Goal: Transaction & Acquisition: Purchase product/service

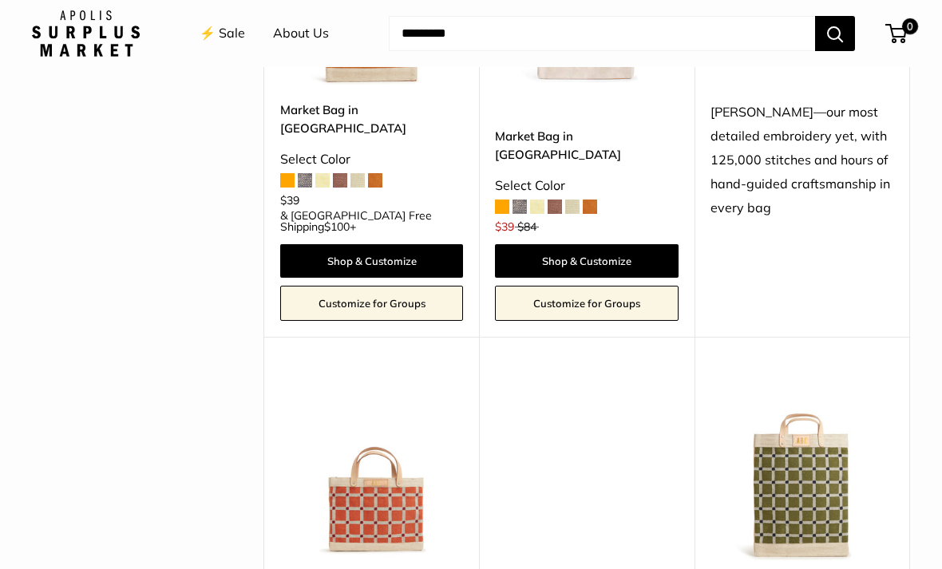
scroll to position [2710, 0]
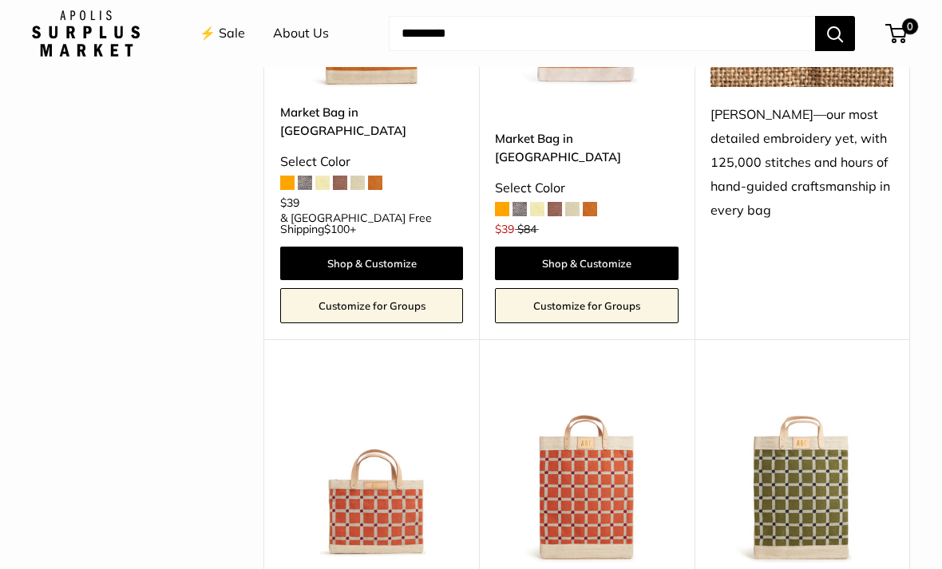
click at [366, 379] on img at bounding box center [371, 470] width 183 height 183
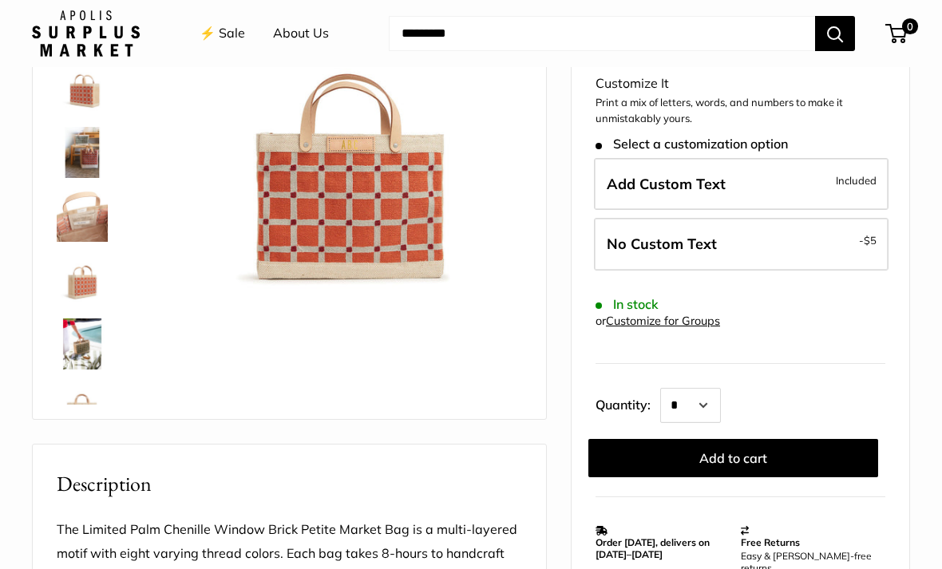
scroll to position [193, 0]
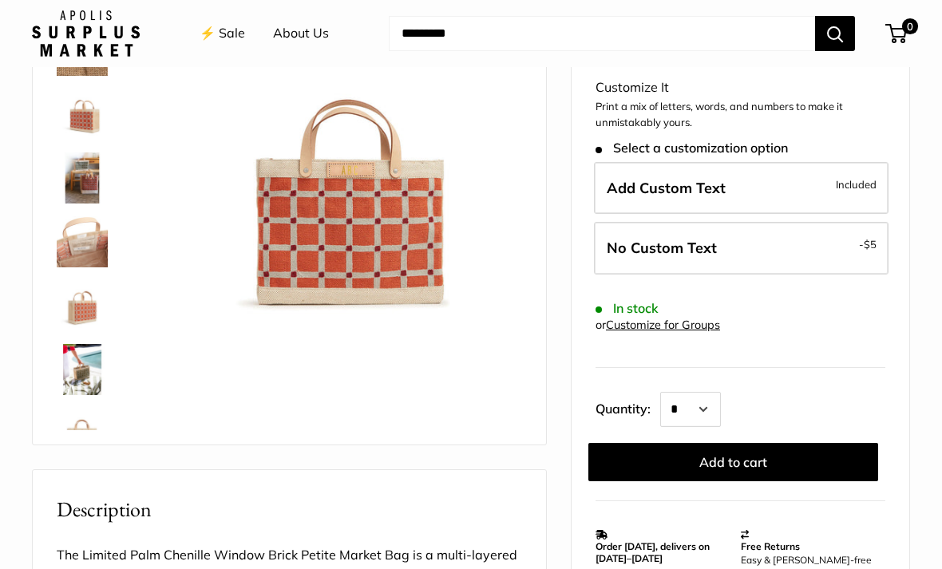
click at [89, 374] on img at bounding box center [82, 369] width 51 height 51
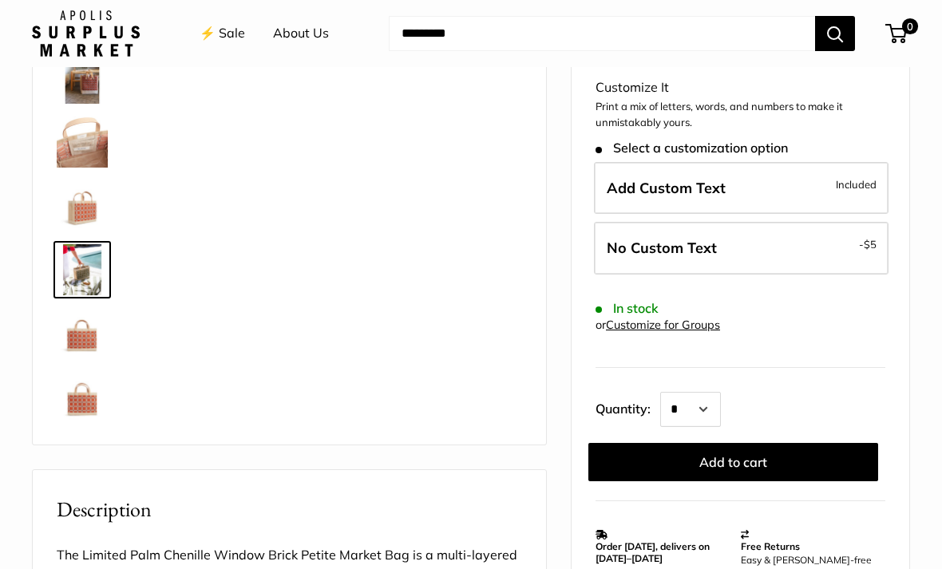
scroll to position [102, 0]
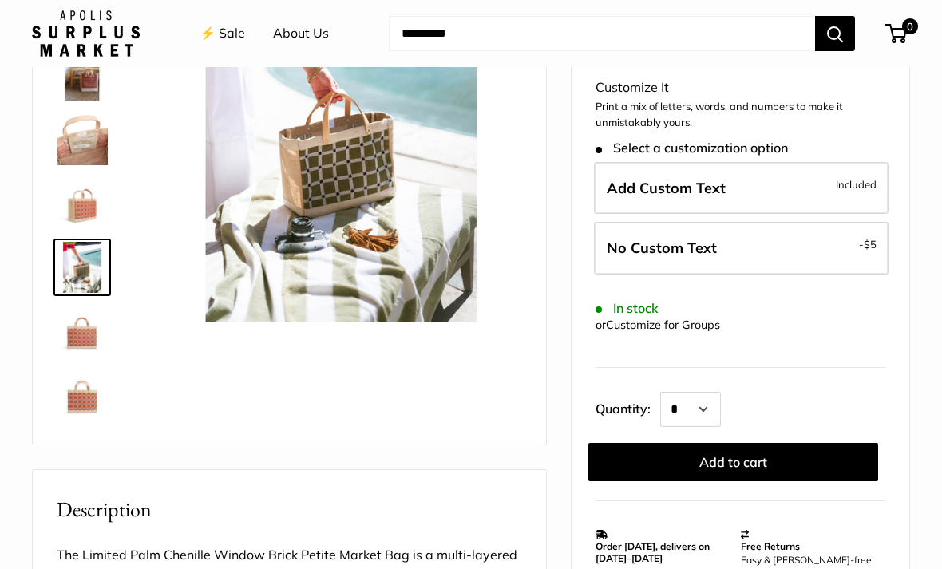
click at [97, 414] on img at bounding box center [82, 394] width 51 height 51
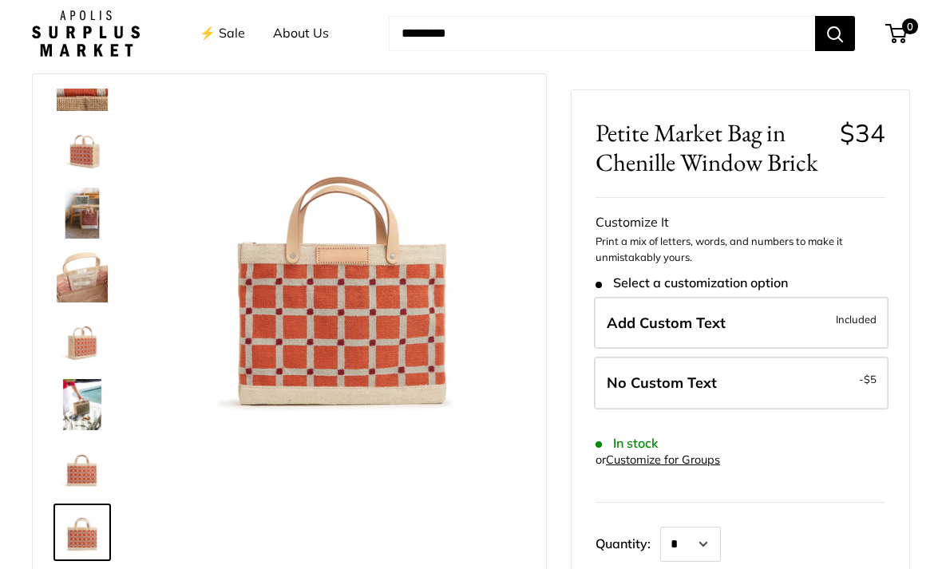
scroll to position [0, 0]
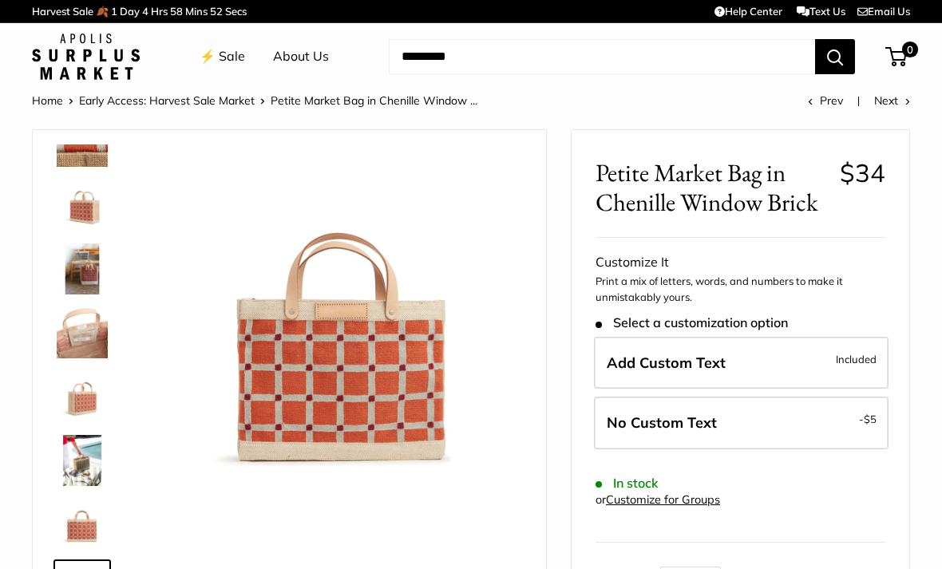
click at [83, 224] on img at bounding box center [82, 205] width 51 height 51
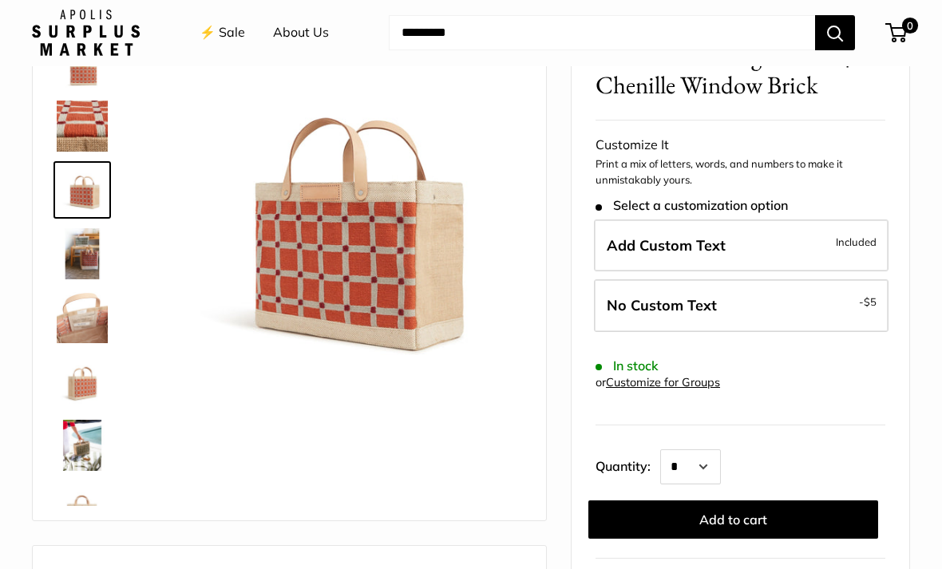
scroll to position [119, 0]
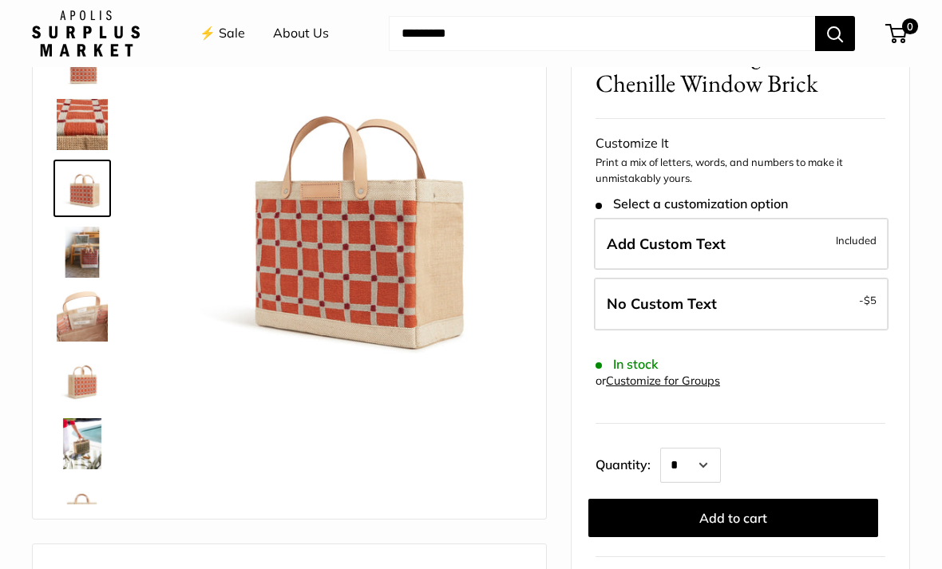
click at [709, 239] on span "Add Custom Text" at bounding box center [665, 244] width 119 height 18
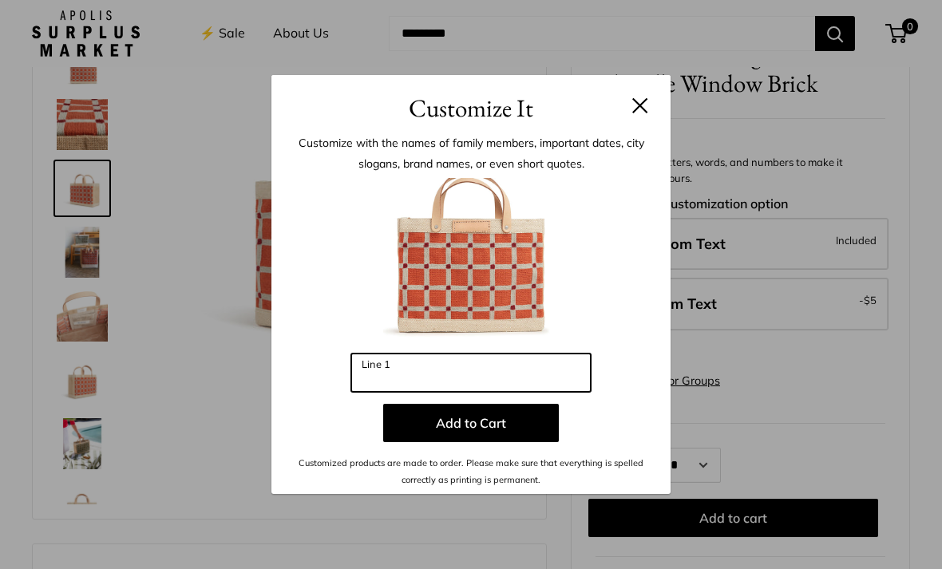
click at [437, 392] on input "Line 1" at bounding box center [470, 373] width 239 height 38
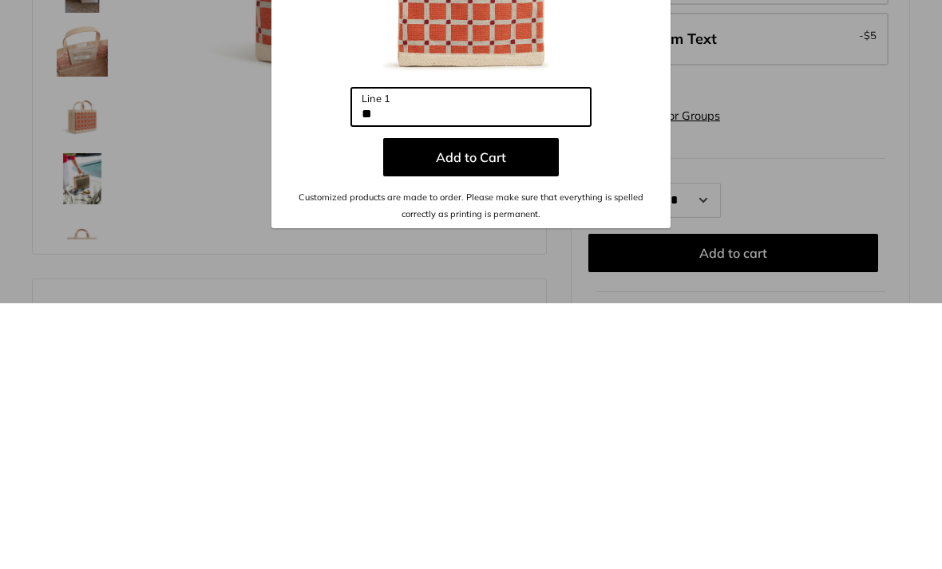
type input "**"
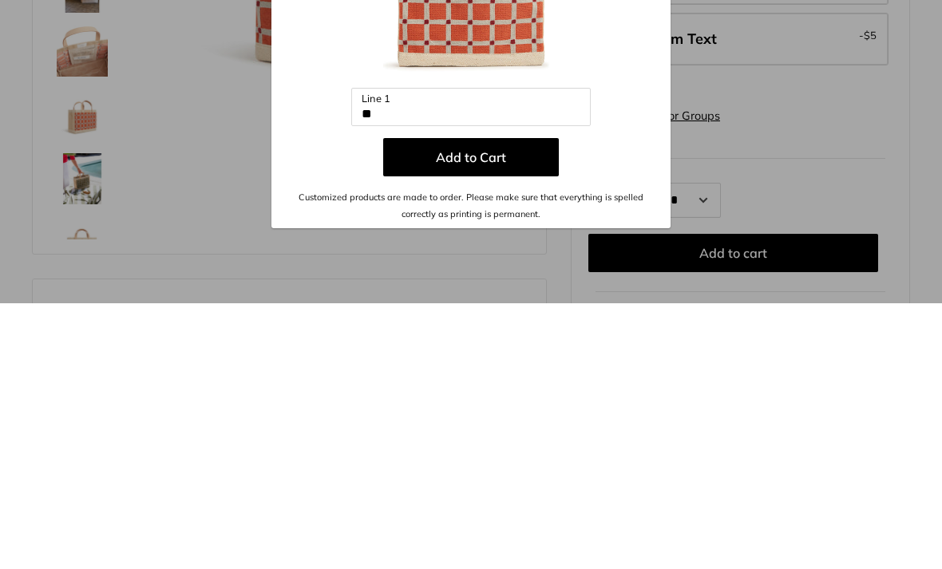
click at [467, 404] on button "Add to Cart" at bounding box center [471, 423] width 176 height 38
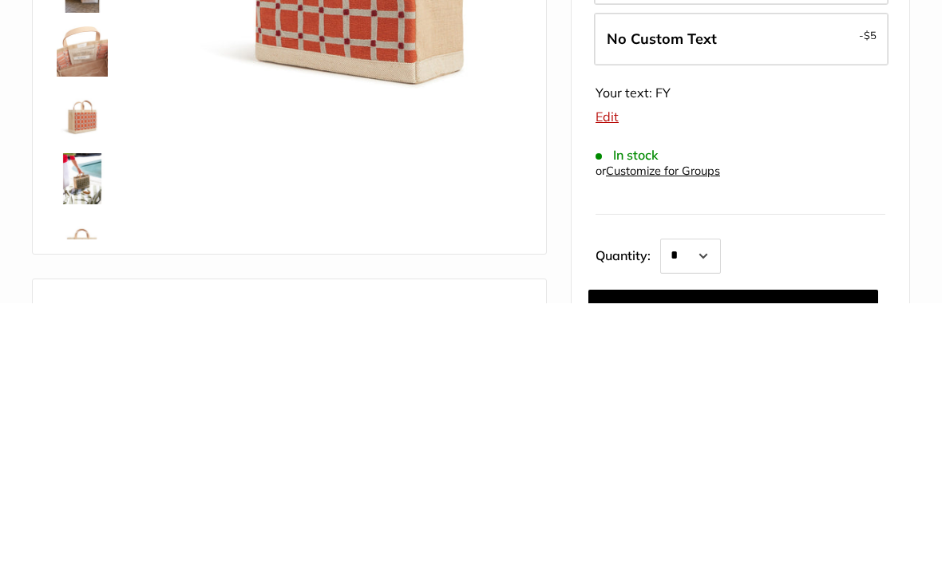
scroll to position [385, 0]
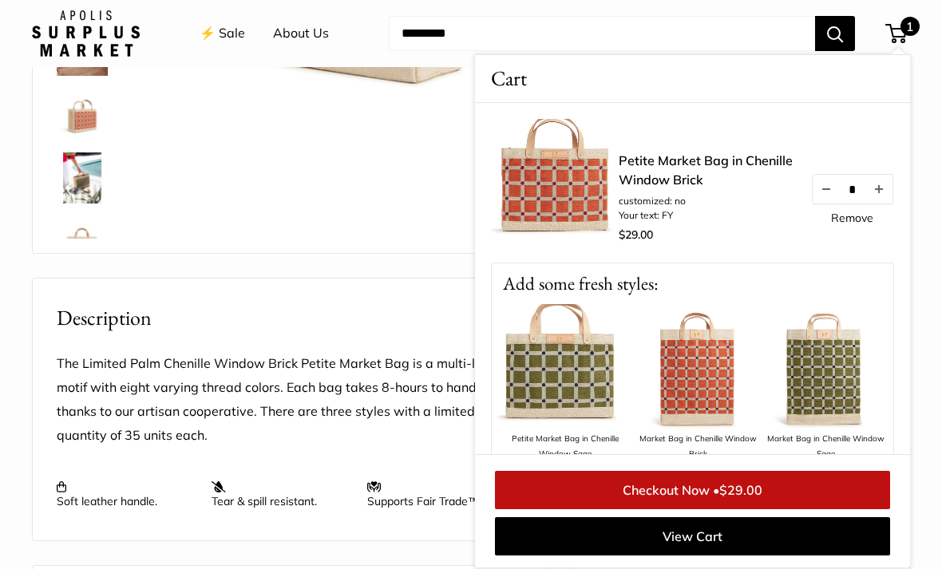
click at [417, 460] on div "The Limited Palm Chenille Window Brick Petite Market Bag is a multi-layered mot…" at bounding box center [289, 430] width 465 height 156
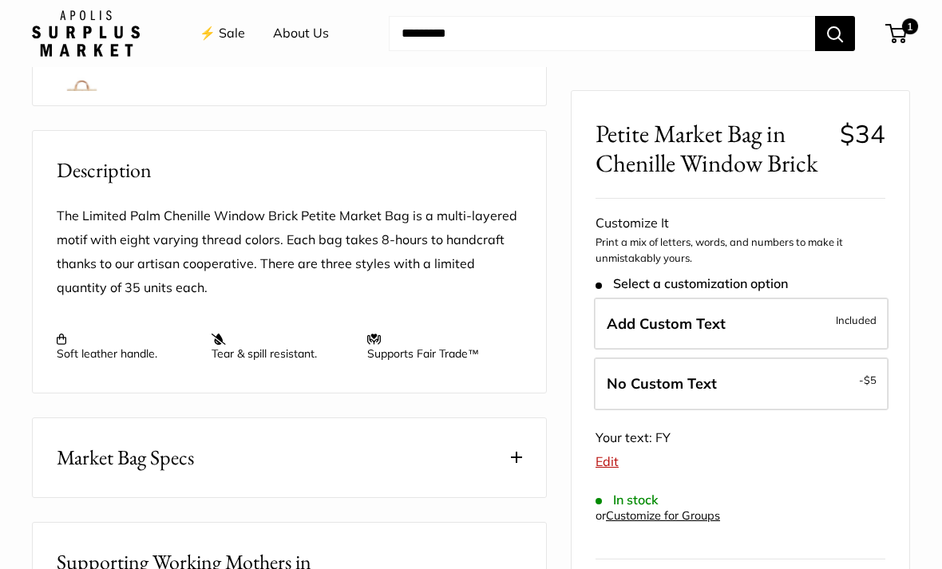
scroll to position [534, 0]
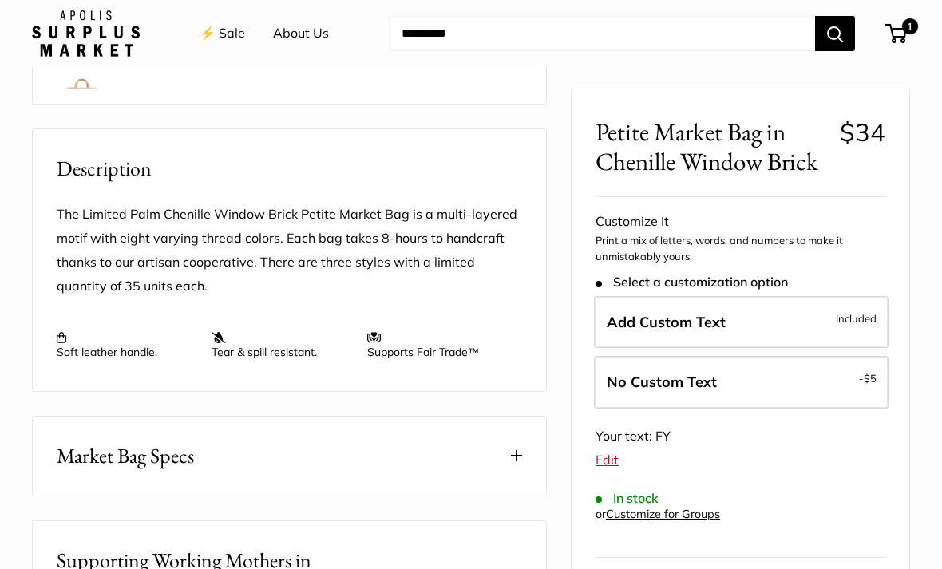
click at [896, 35] on span "1" at bounding box center [896, 33] width 22 height 19
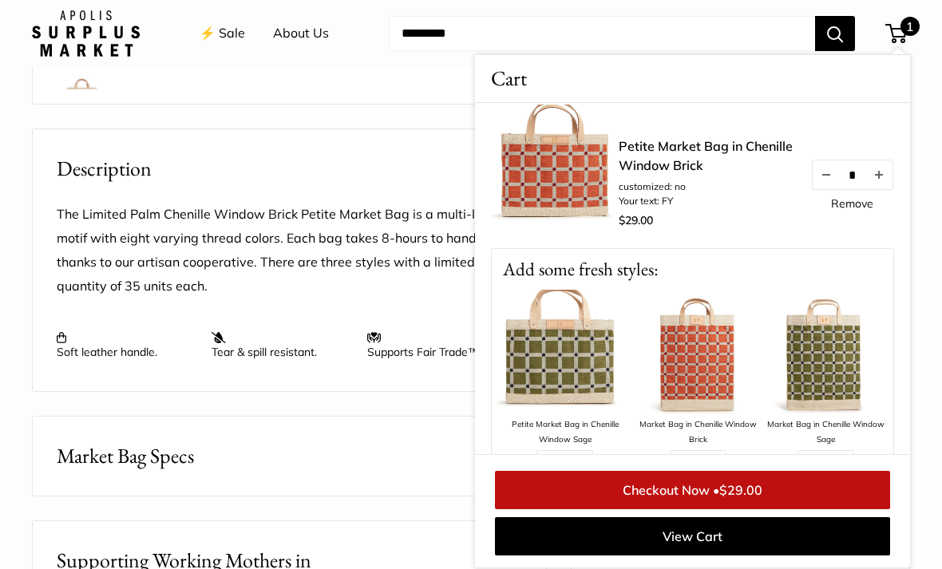
scroll to position [0, 0]
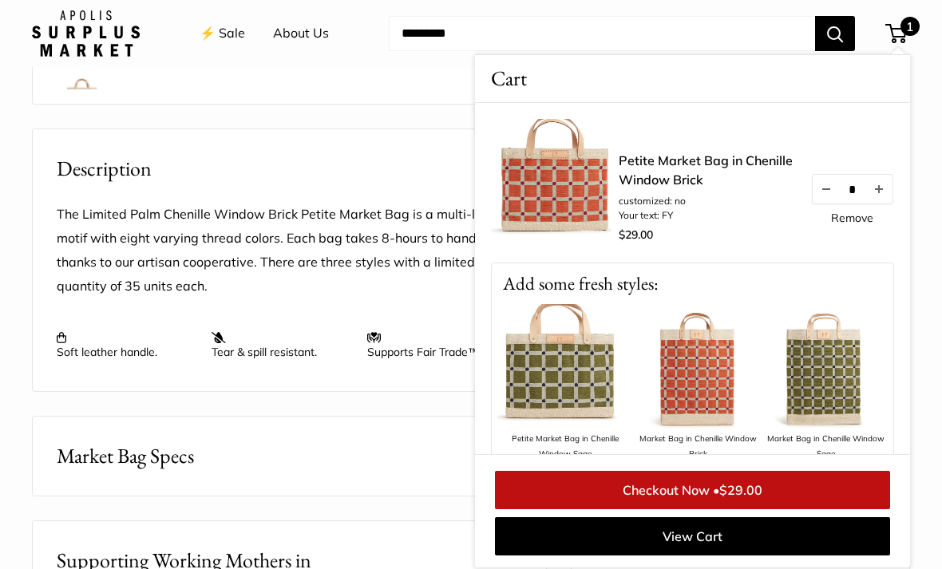
click at [379, 155] on h2 "Description" at bounding box center [289, 168] width 465 height 31
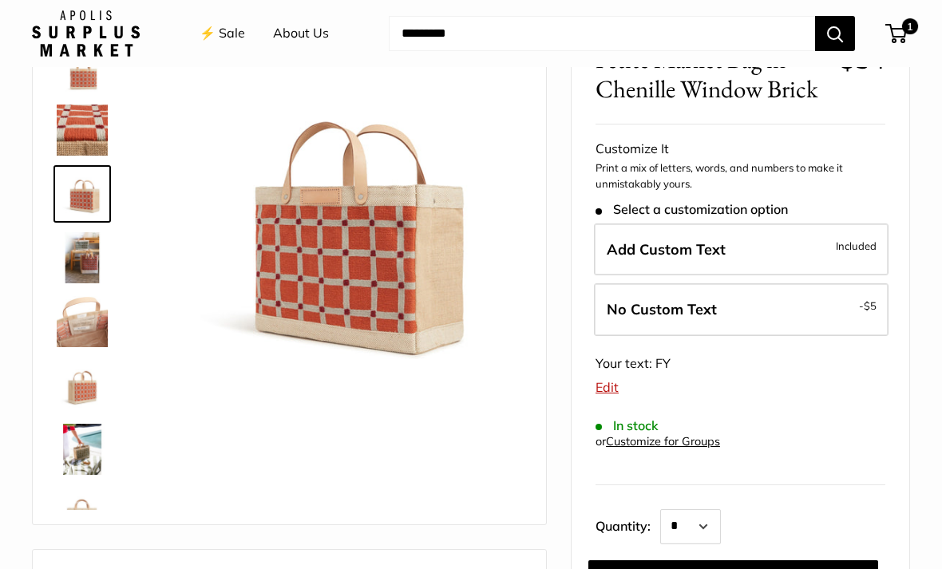
scroll to position [147, 0]
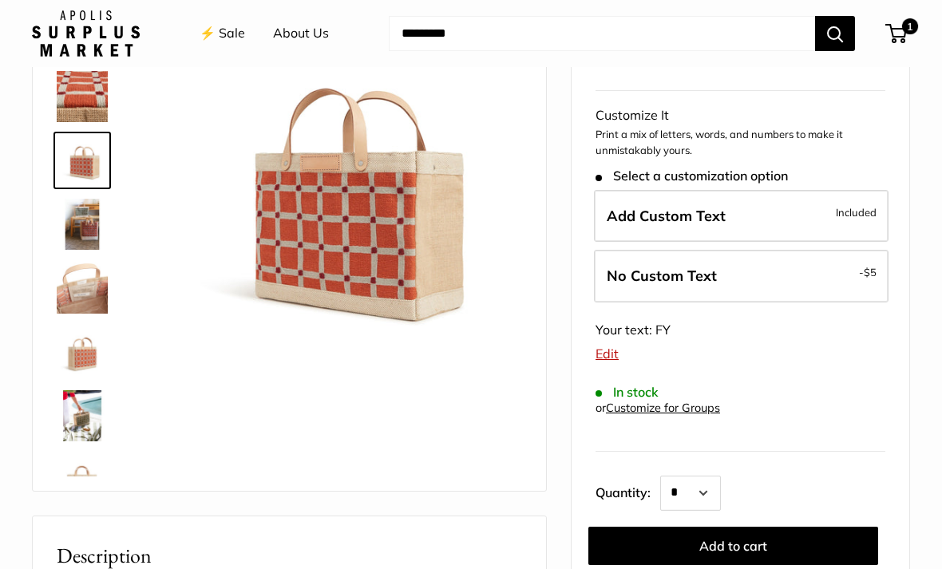
click at [790, 217] on label "Add Custom Text Included" at bounding box center [741, 216] width 294 height 53
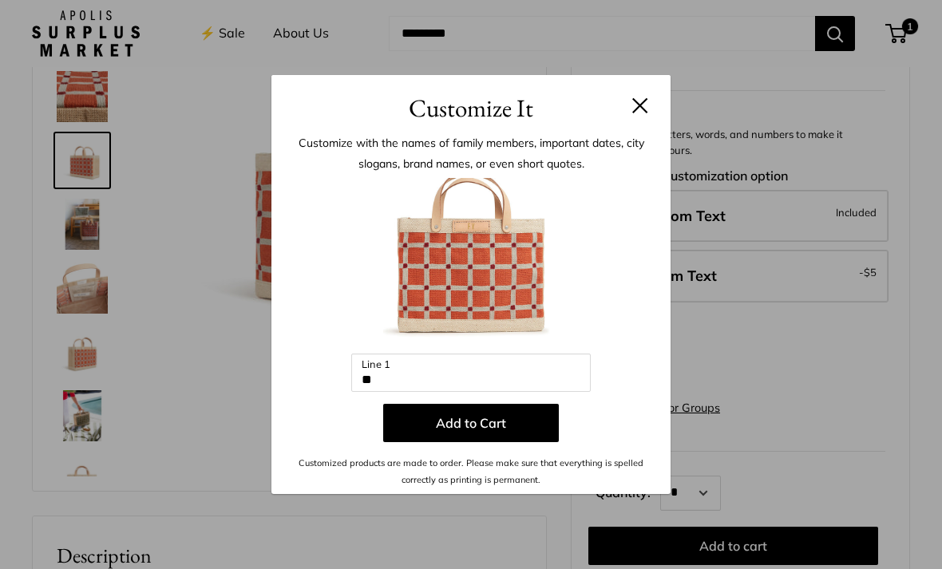
click at [520, 442] on button "Add to Cart" at bounding box center [471, 423] width 176 height 38
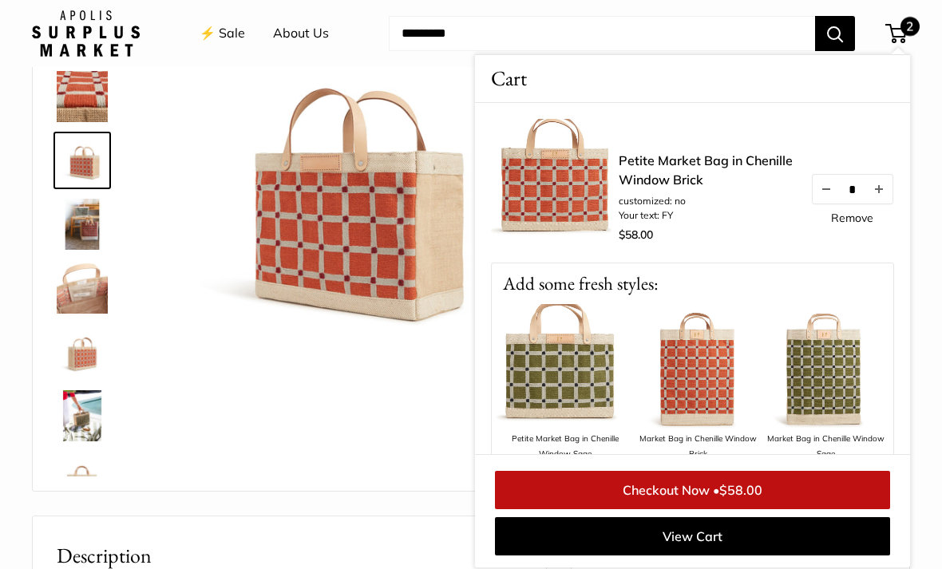
click at [899, 26] on span "2" at bounding box center [896, 33] width 22 height 19
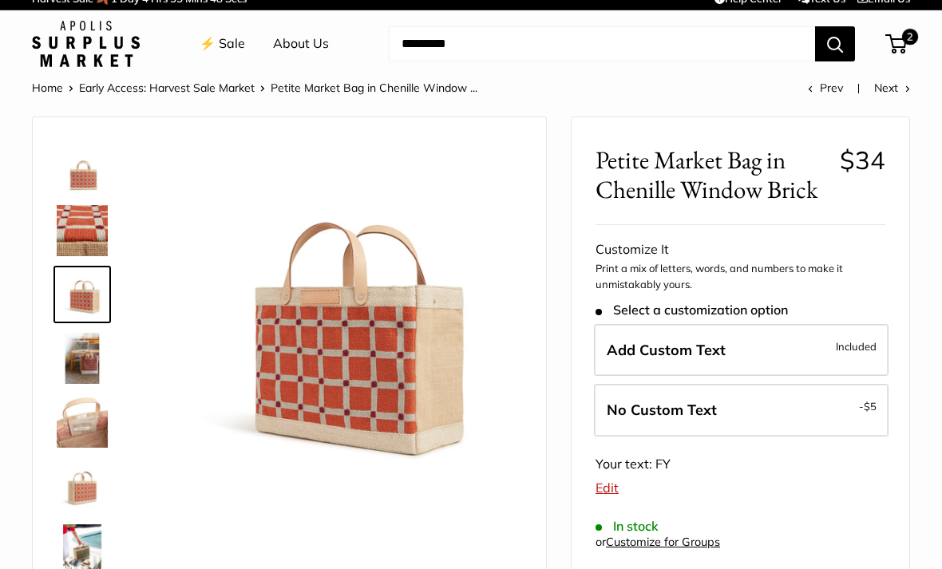
scroll to position [13, 0]
click at [905, 38] on span "2" at bounding box center [910, 37] width 16 height 16
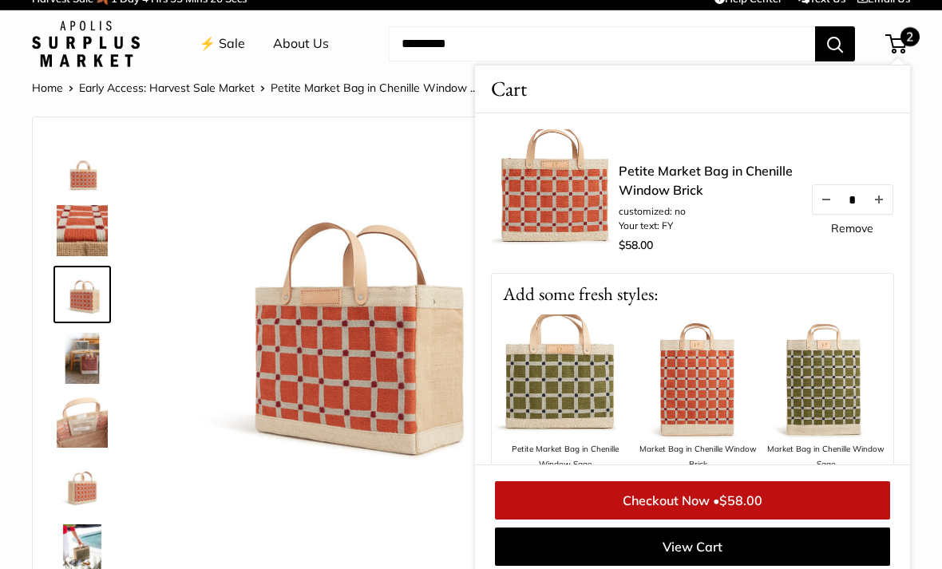
click at [330, 193] on img at bounding box center [341, 322] width 362 height 362
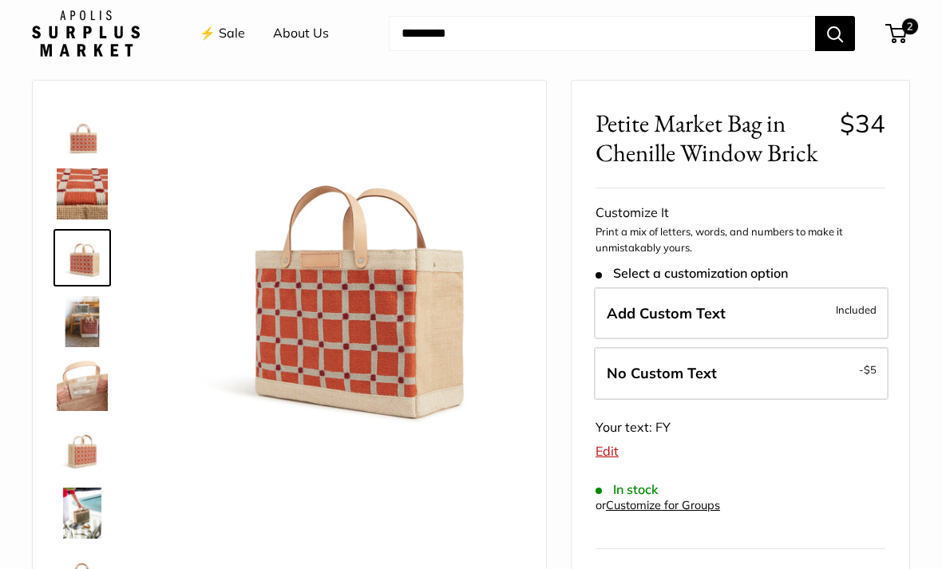
scroll to position [48, 0]
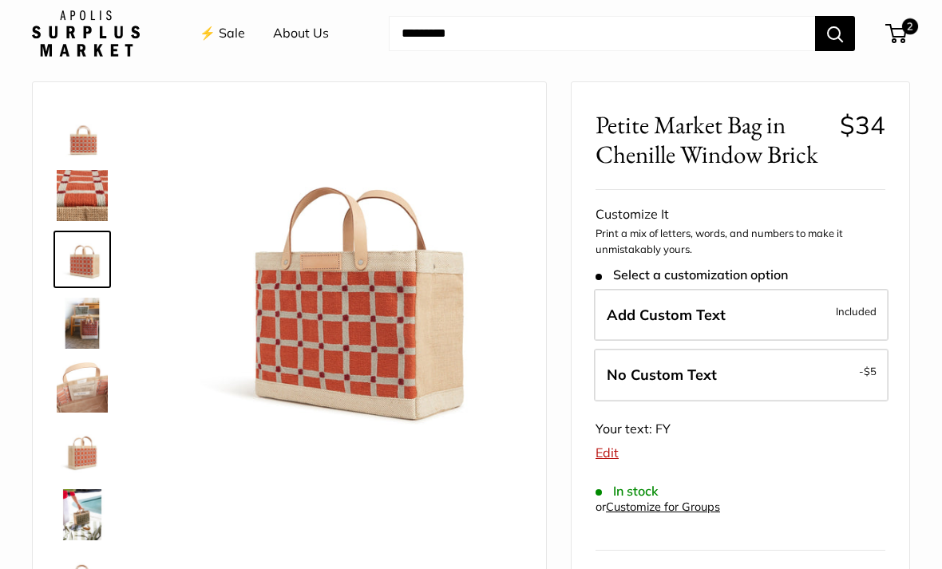
click at [702, 373] on span "No Custom Text" at bounding box center [661, 374] width 110 height 18
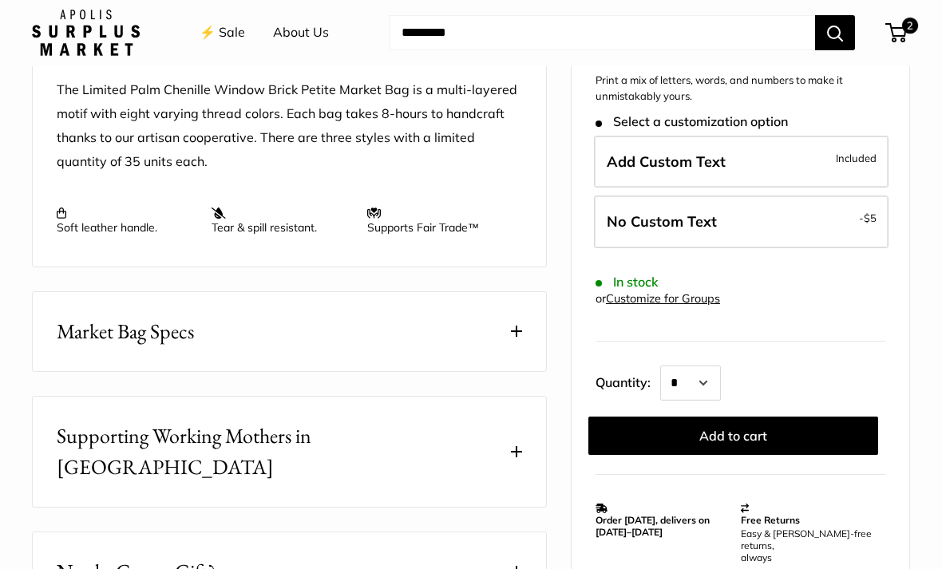
scroll to position [658, 0]
click at [507, 323] on button "Market Bag Specs" at bounding box center [289, 331] width 513 height 79
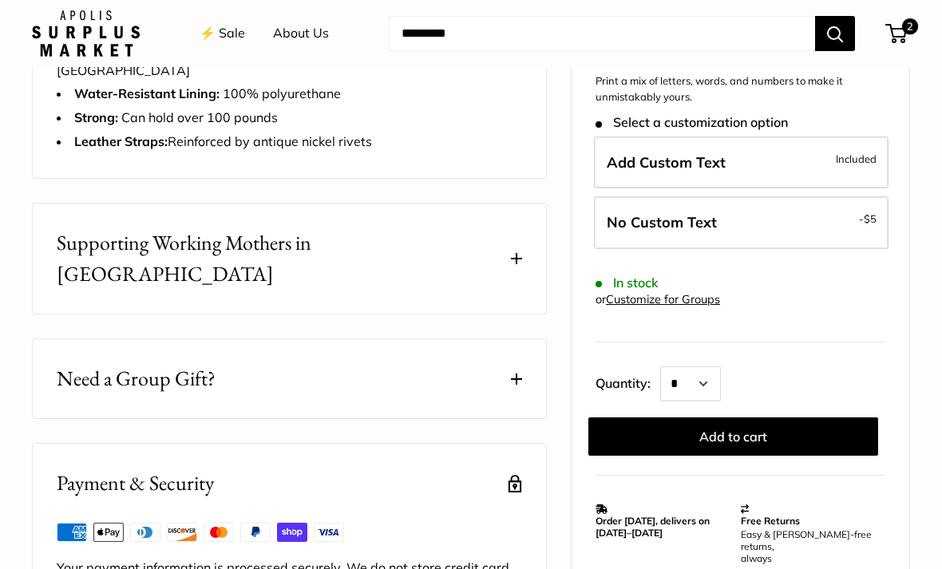
scroll to position [1034, 0]
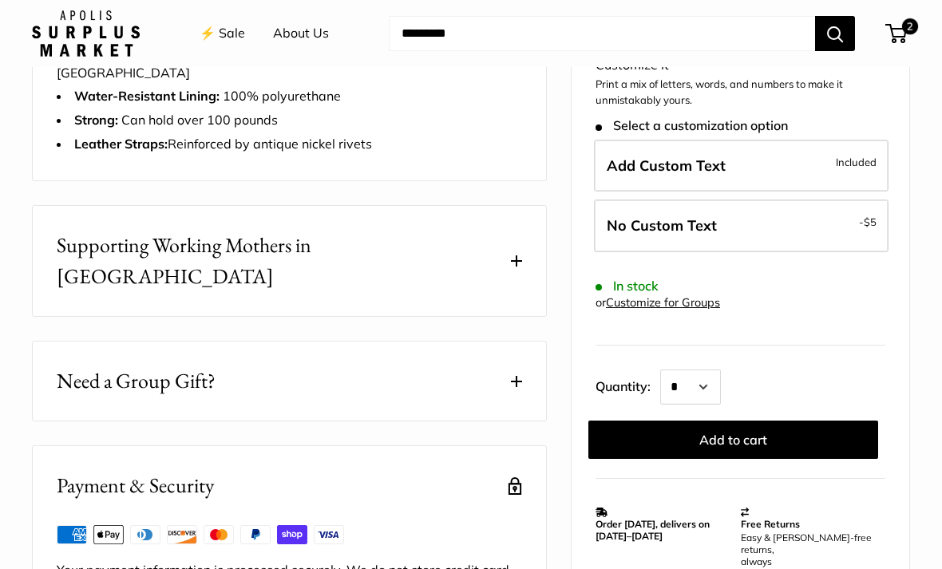
click at [511, 342] on button "Need a Group Gift?" at bounding box center [289, 381] width 513 height 79
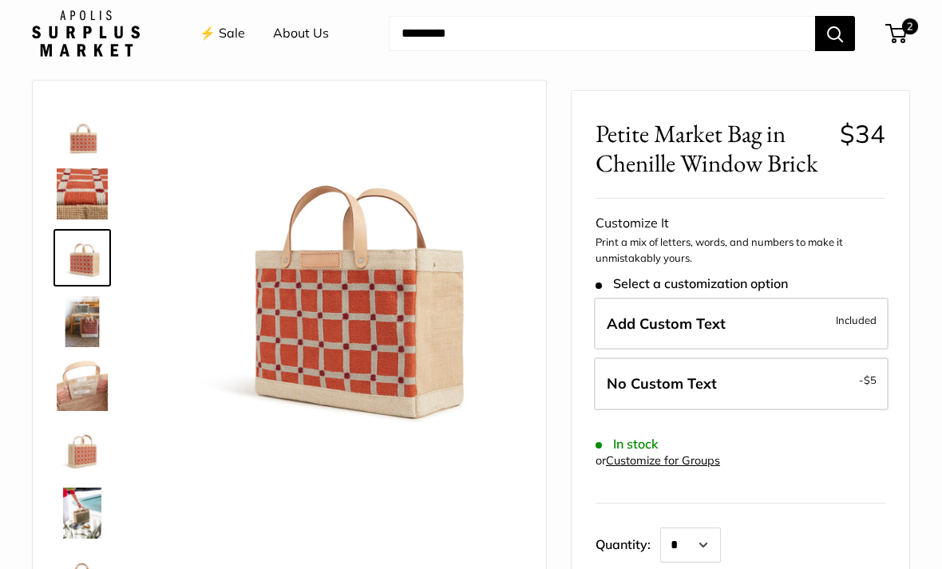
scroll to position [49, 0]
click at [76, 339] on img at bounding box center [82, 322] width 51 height 51
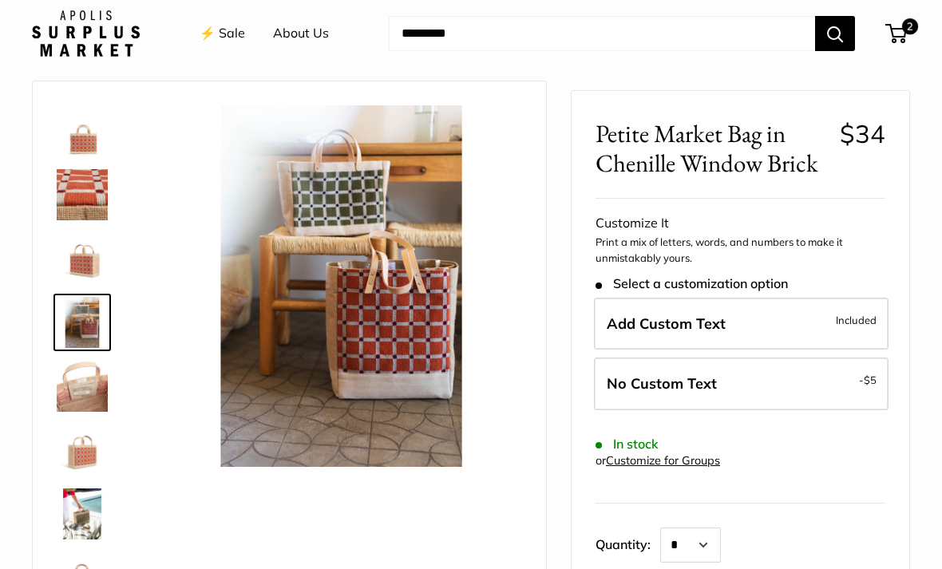
click at [899, 34] on span "2" at bounding box center [896, 33] width 22 height 19
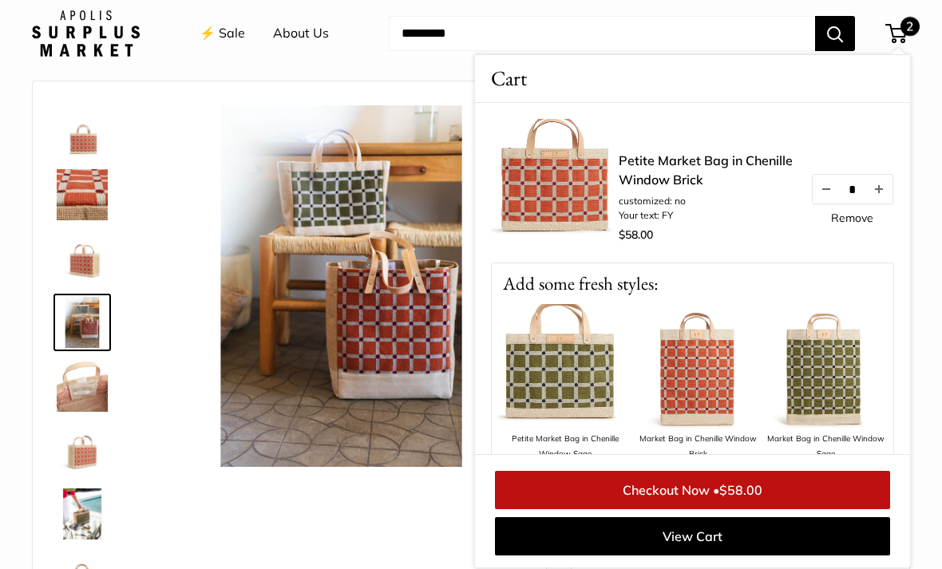
click at [886, 190] on button "Increase quantity by 1" at bounding box center [878, 189] width 27 height 29
click at [235, 34] on link "⚡️ Sale" at bounding box center [222, 34] width 45 height 24
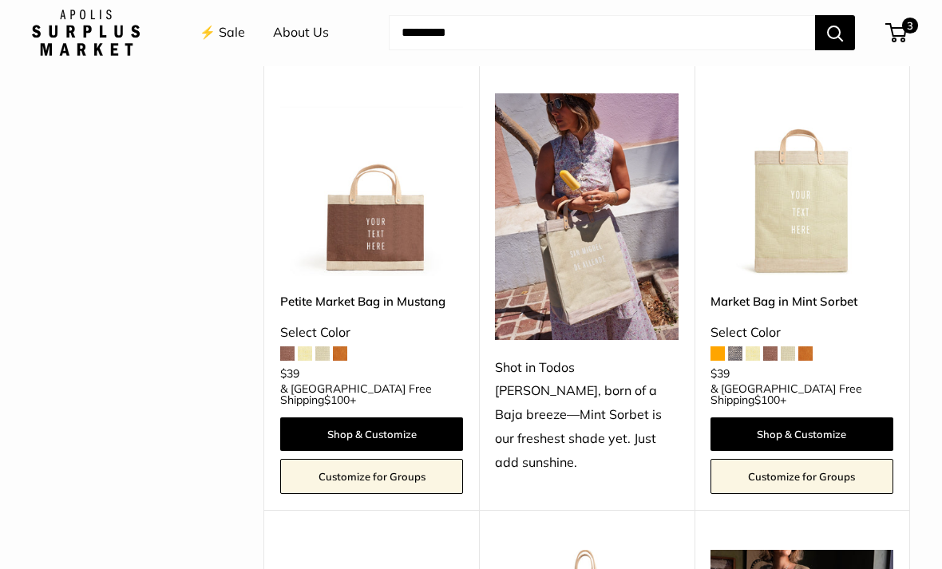
scroll to position [675, 0]
click at [390, 208] on img at bounding box center [371, 184] width 183 height 183
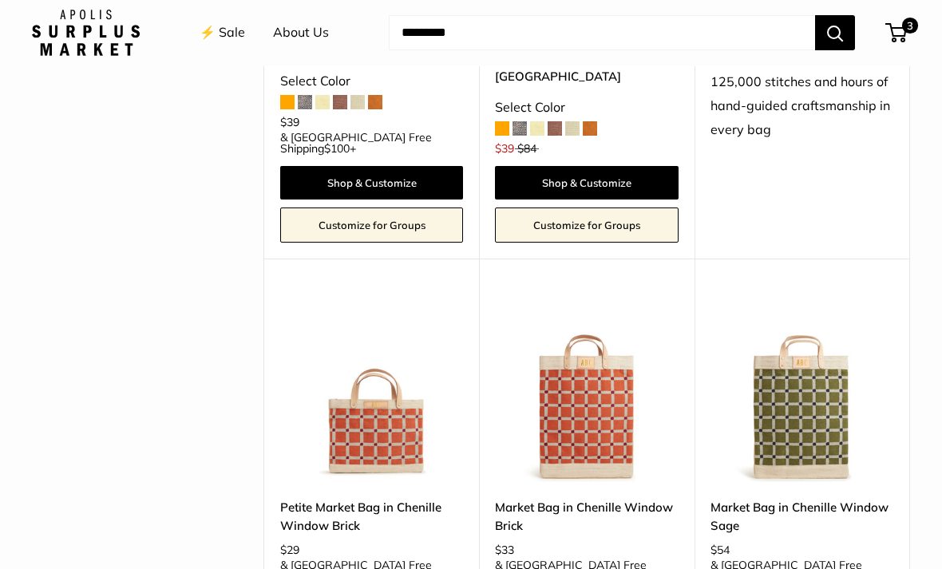
scroll to position [2791, 0]
click at [603, 298] on img at bounding box center [586, 389] width 183 height 183
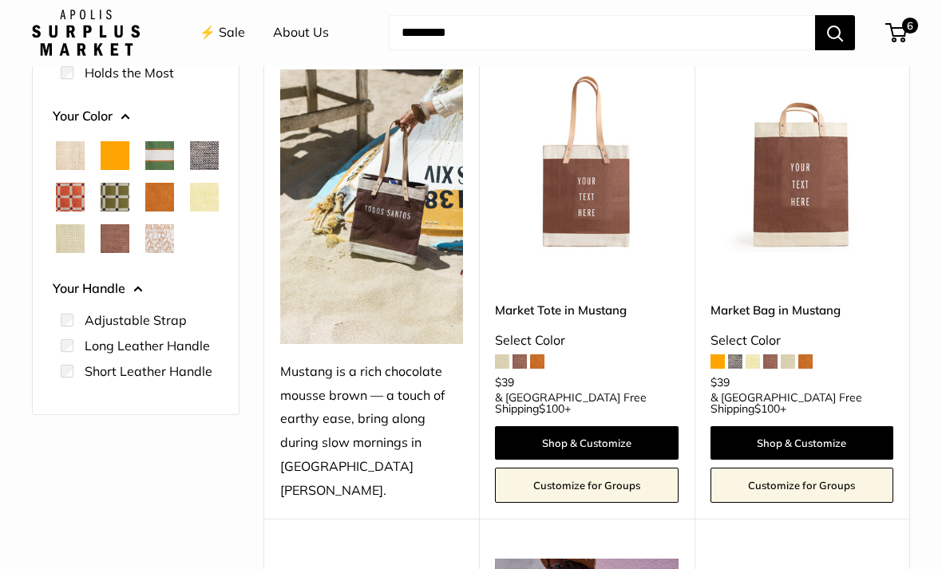
scroll to position [210, 0]
click at [813, 201] on img at bounding box center [801, 160] width 183 height 183
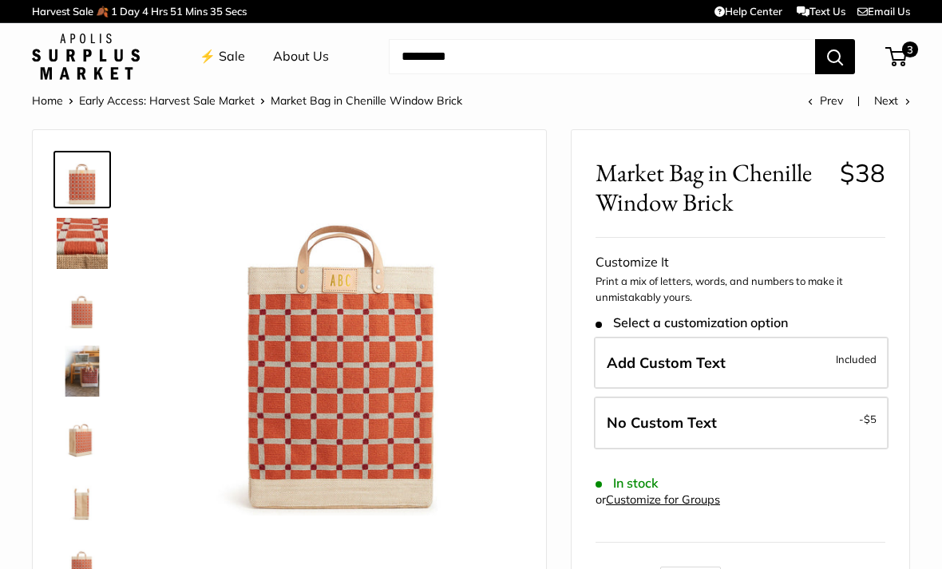
click at [89, 506] on img at bounding box center [82, 498] width 51 height 51
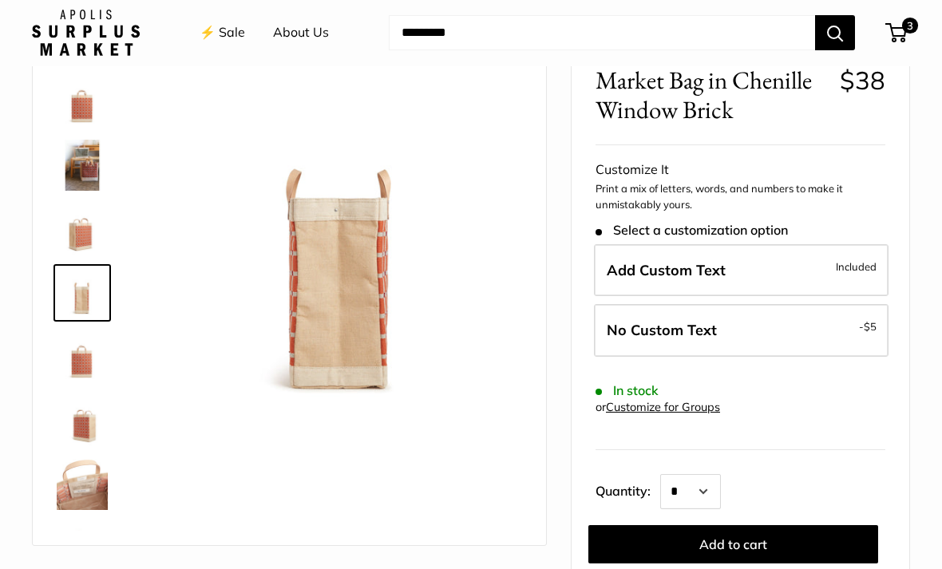
scroll to position [93, 0]
click at [713, 494] on select "* * * * * * * * * *** *** *** *** *** *** *** *** *** *** *** *** *** *** *** *…" at bounding box center [690, 491] width 61 height 35
select select "*"
click at [750, 538] on button "Add to cart" at bounding box center [733, 544] width 290 height 38
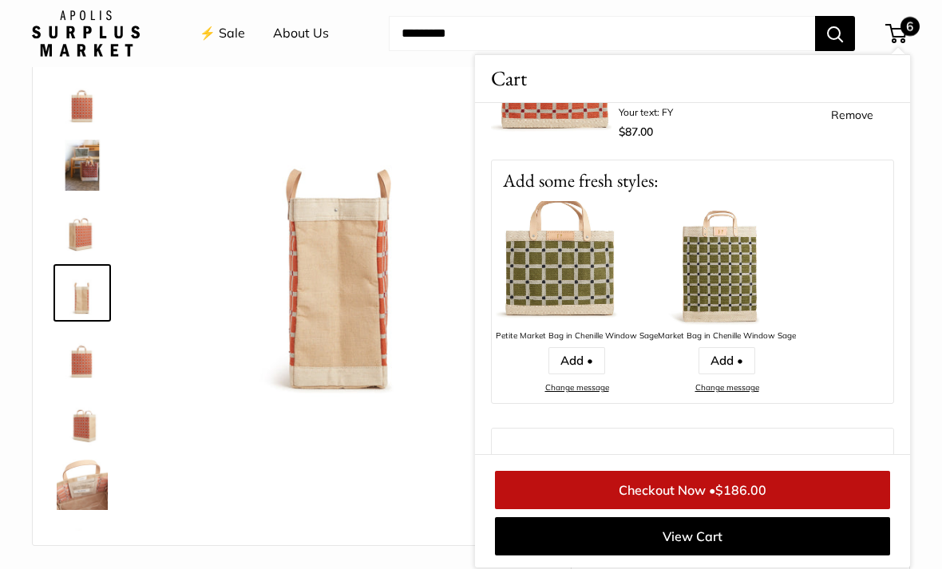
scroll to position [322, 0]
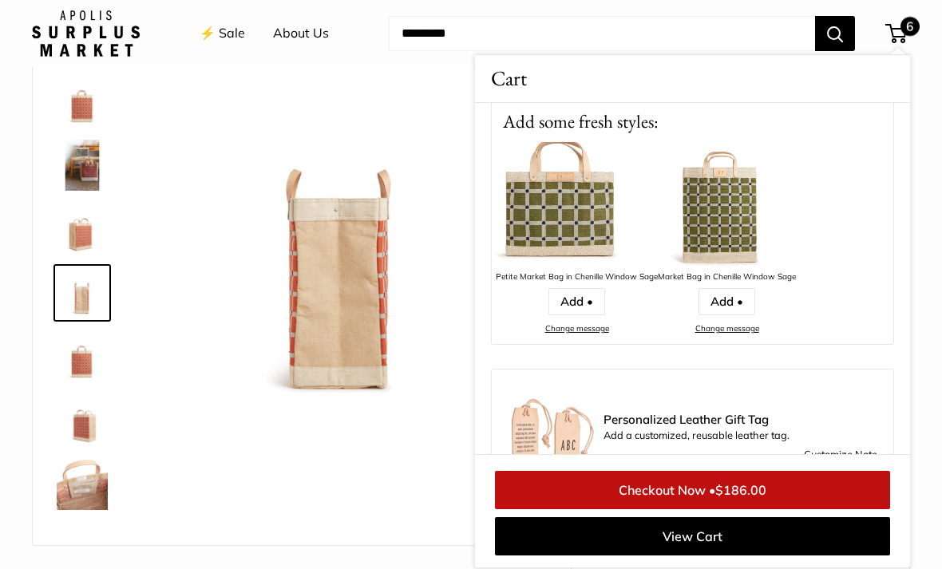
click at [837, 460] on link "Customize Note" at bounding box center [840, 454] width 73 height 19
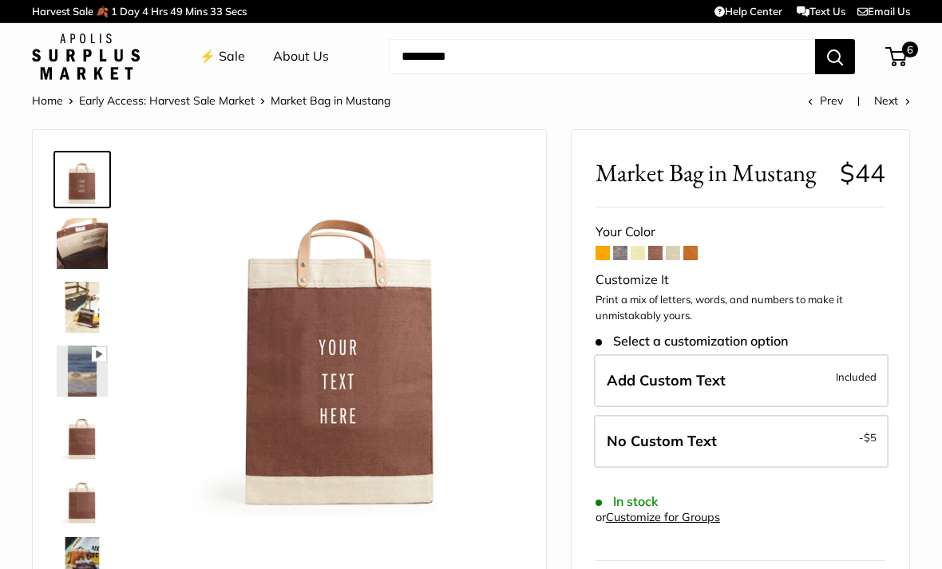
click at [894, 54] on span at bounding box center [893, 56] width 5 height 5
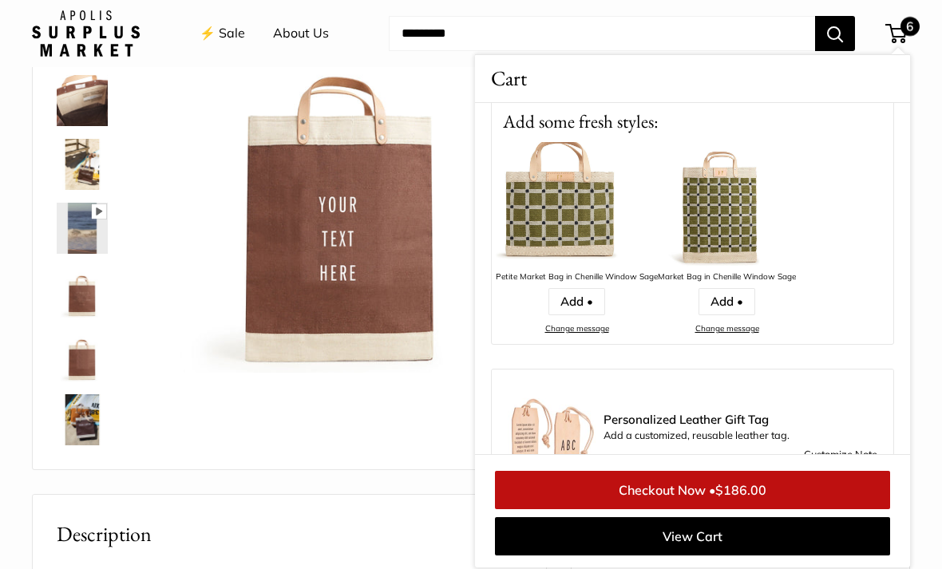
scroll to position [152, 0]
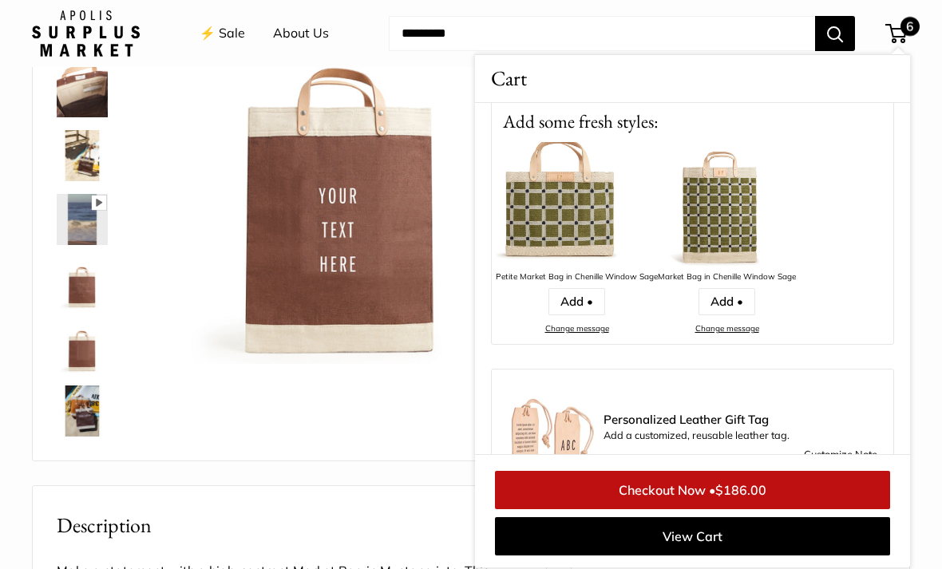
click at [751, 498] on span "$186.00" at bounding box center [740, 490] width 51 height 16
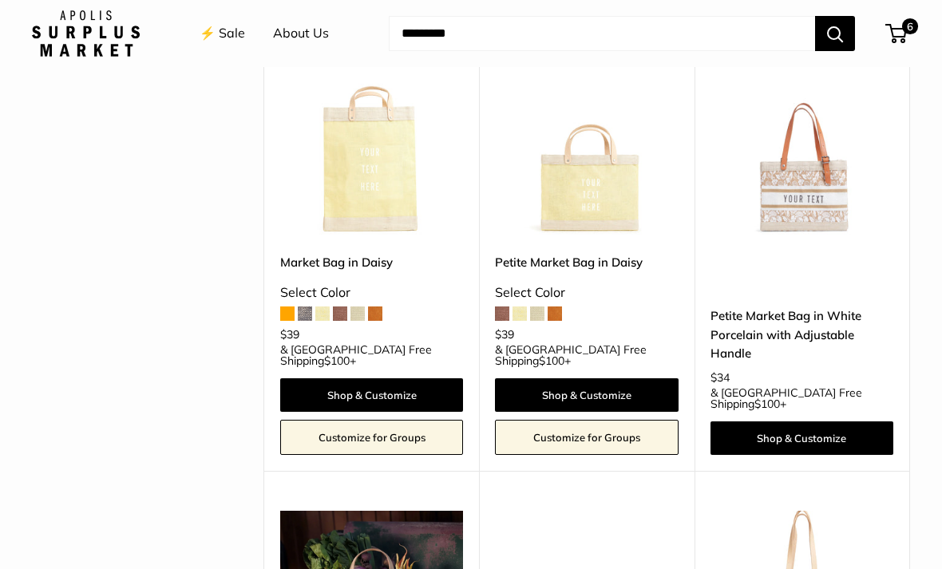
scroll to position [1627, 0]
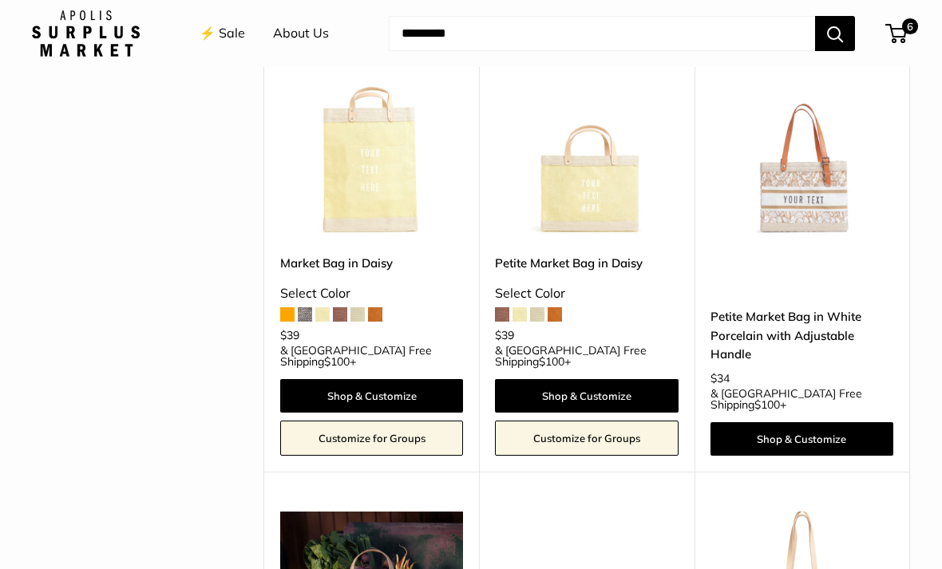
click at [614, 117] on img at bounding box center [586, 146] width 183 height 183
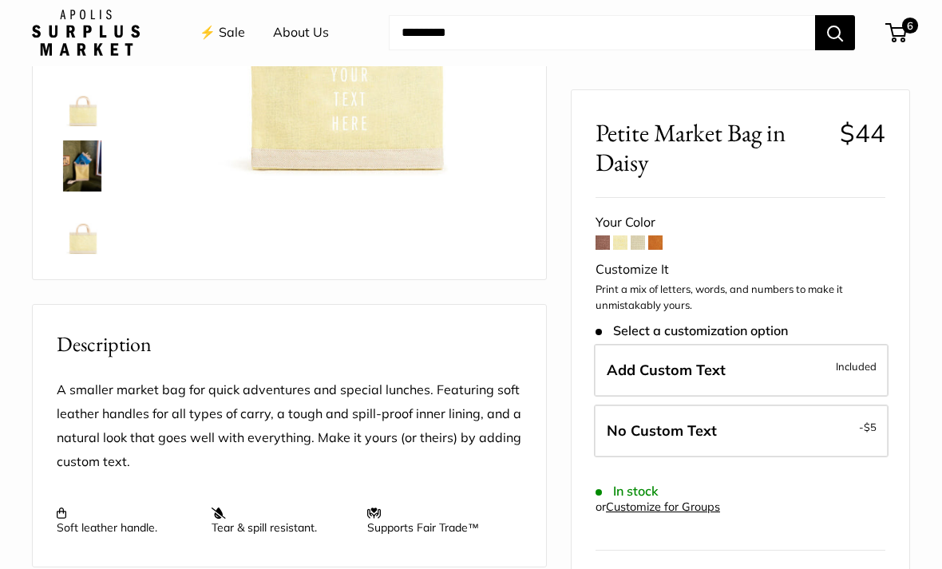
scroll to position [279, 0]
